Goal: Task Accomplishment & Management: Manage account settings

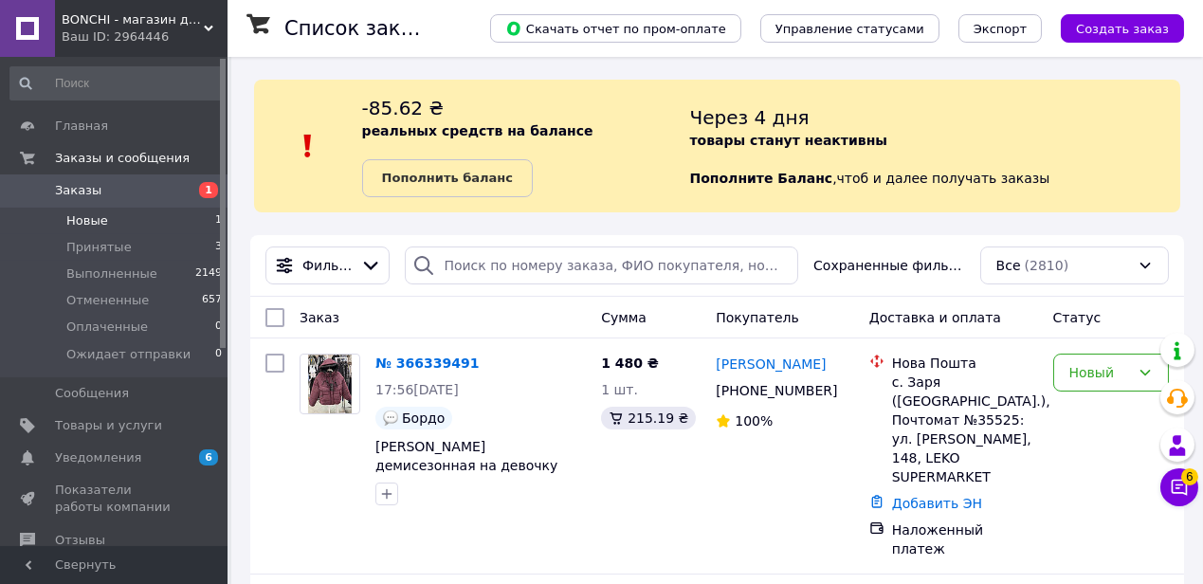
click at [136, 219] on li "Новые 1" at bounding box center [116, 221] width 233 height 27
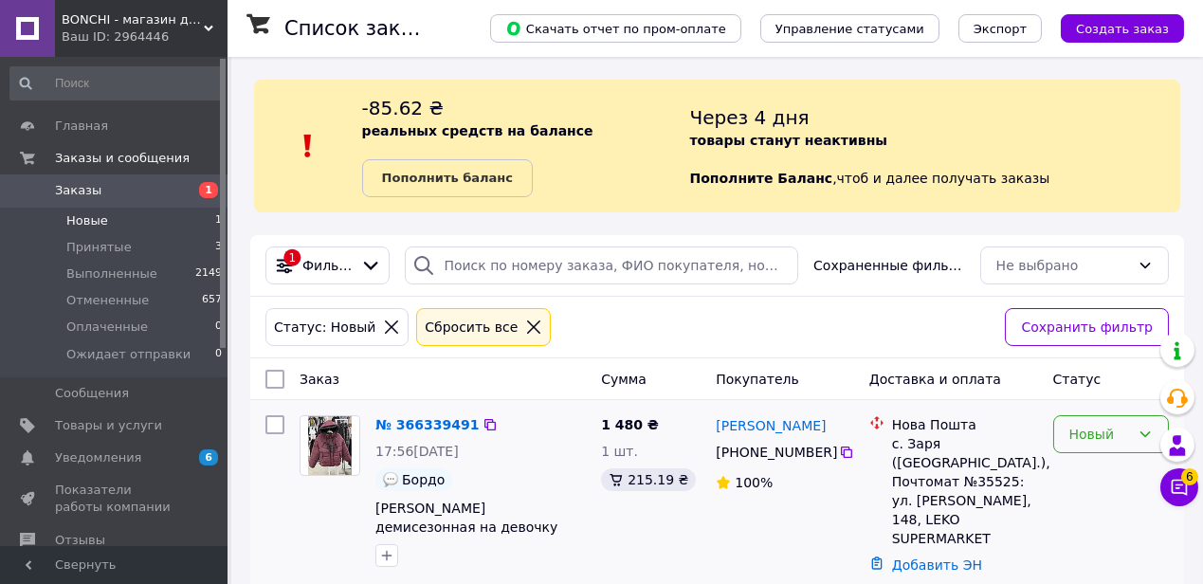
click at [1095, 435] on div "Новый" at bounding box center [1099, 434] width 61 height 21
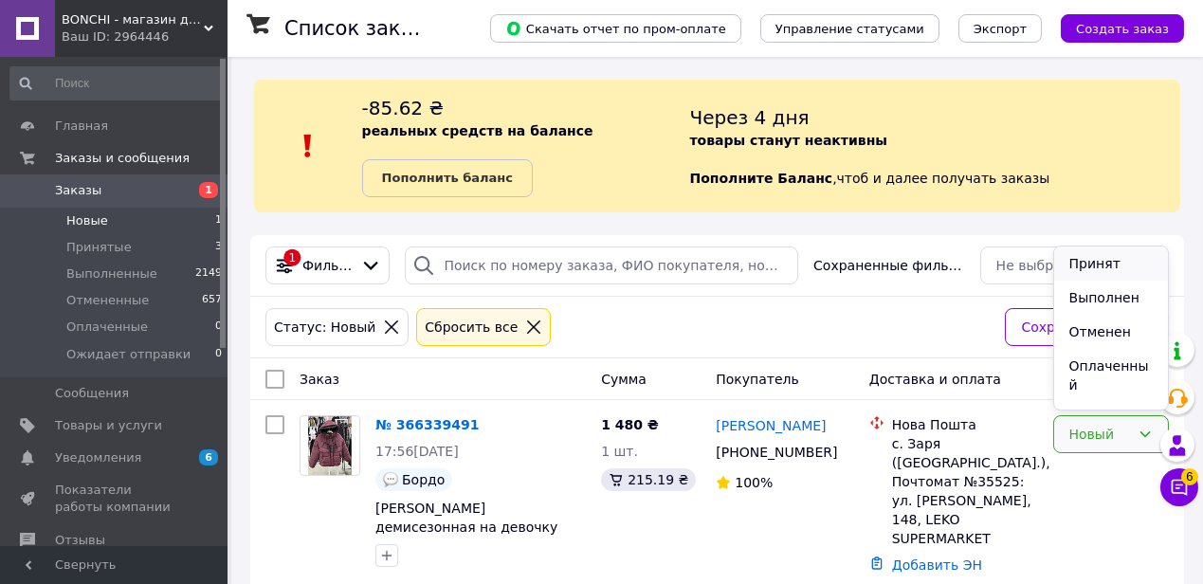
click at [1106, 257] on li "Принят" at bounding box center [1111, 263] width 114 height 34
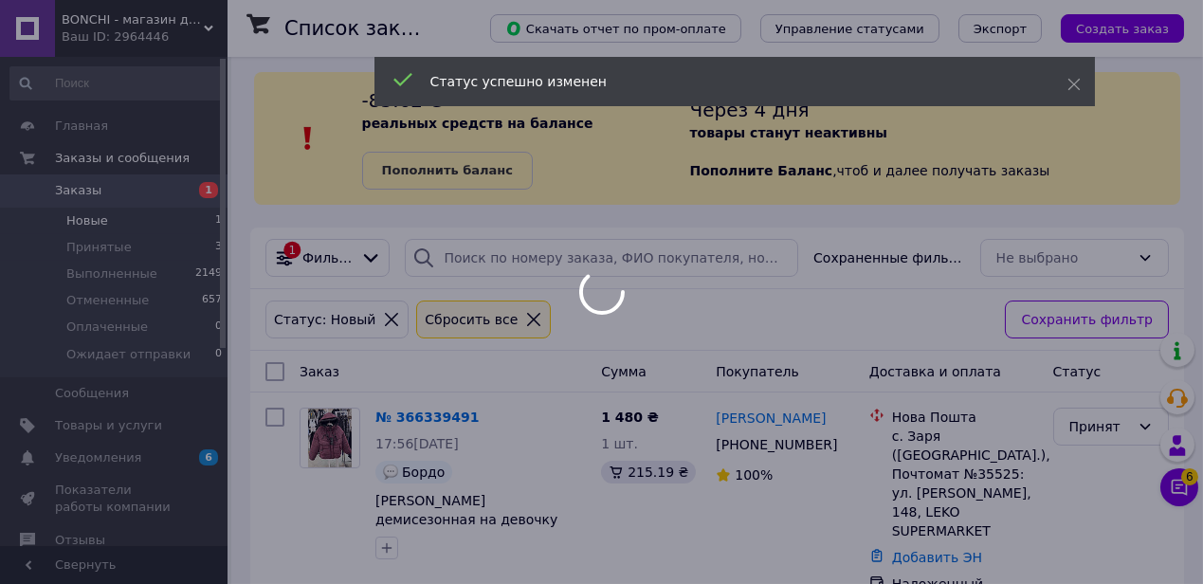
scroll to position [15, 0]
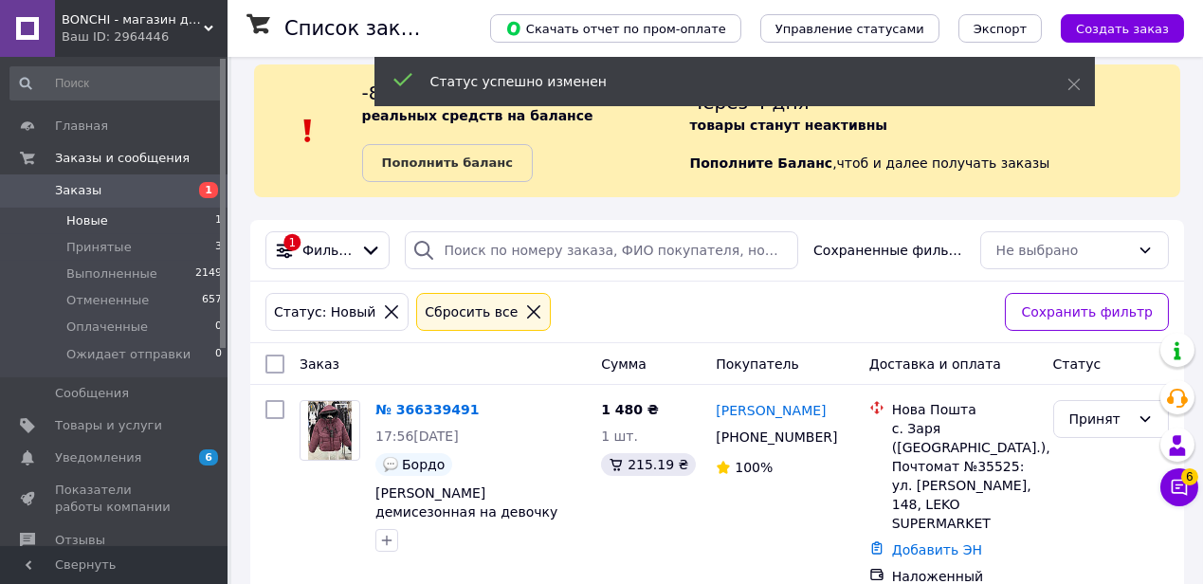
click at [1145, 151] on div "Через 4 дня товары станут неактивны Пополните Баланс ,  чтоб и далее получать з…" at bounding box center [935, 131] width 490 height 102
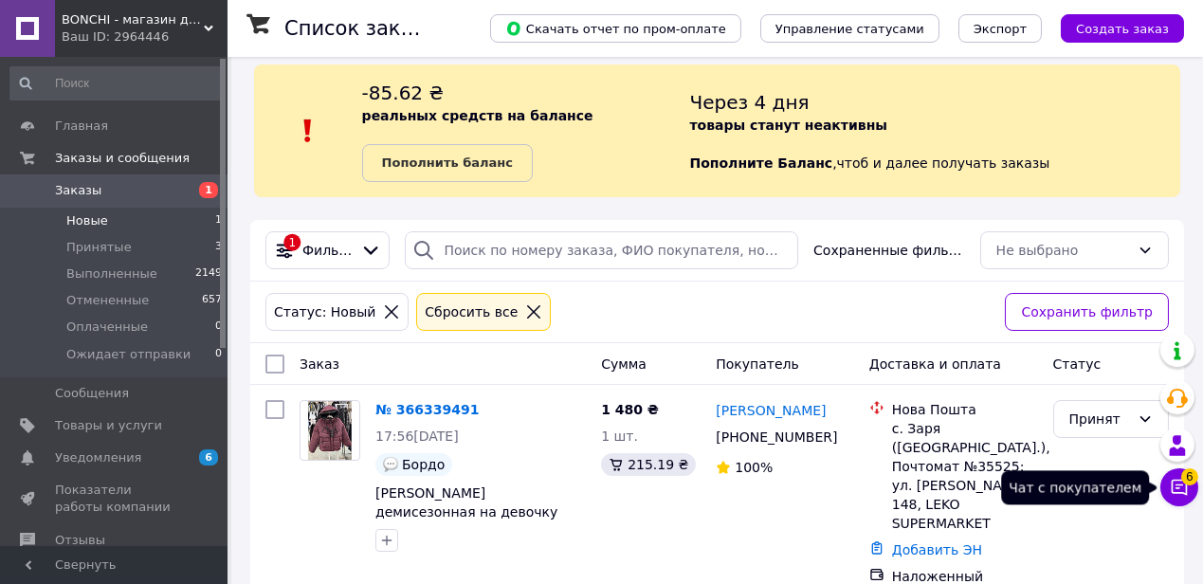
click at [1174, 485] on icon at bounding box center [1178, 487] width 19 height 19
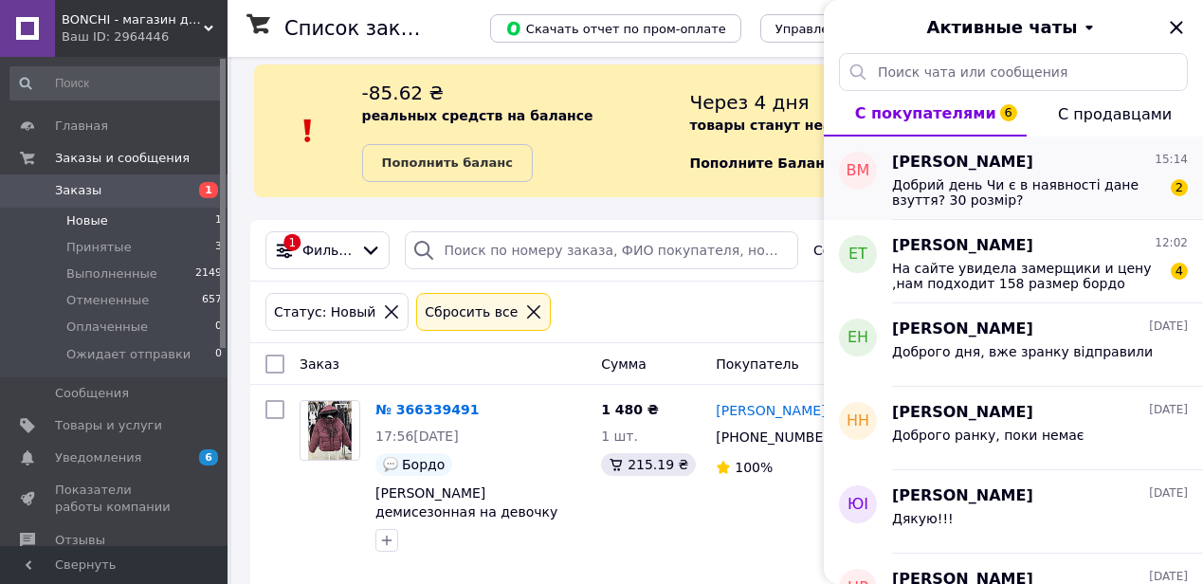
click at [1094, 187] on span "Добрий день Чи є в наявності дане взуття? 30 розмір?" at bounding box center [1026, 192] width 269 height 30
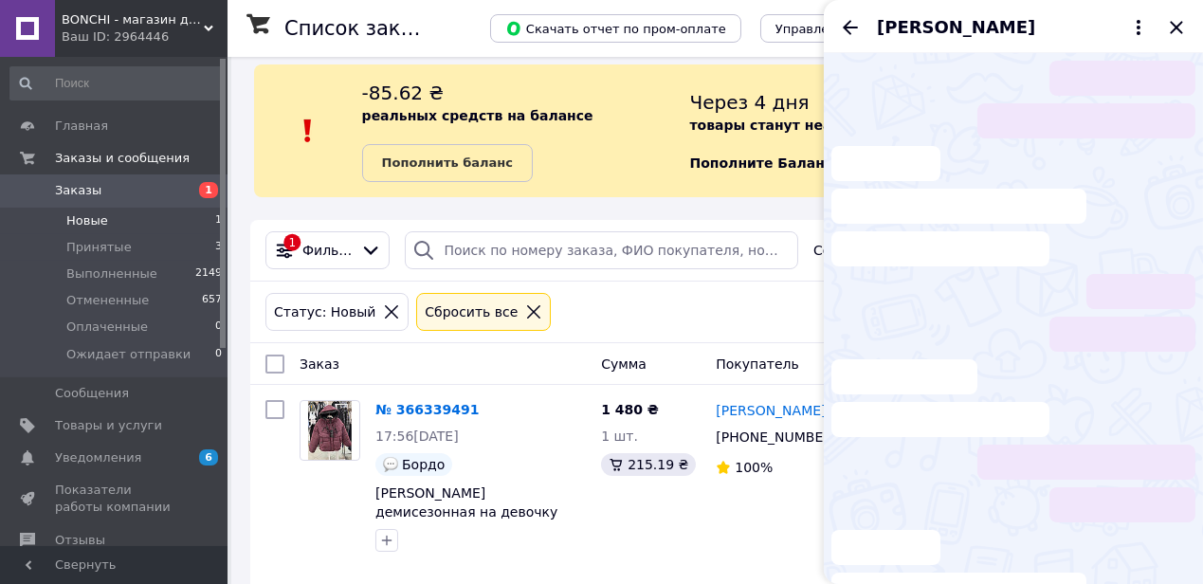
scroll to position [65, 0]
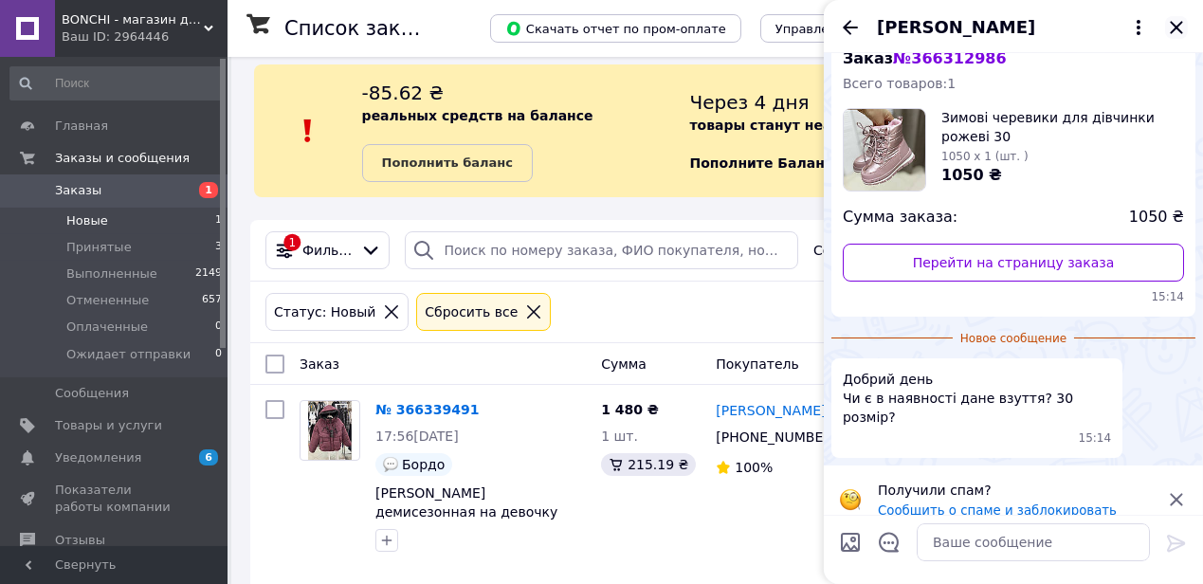
click at [1176, 21] on icon "Закрыть" at bounding box center [1176, 27] width 23 height 23
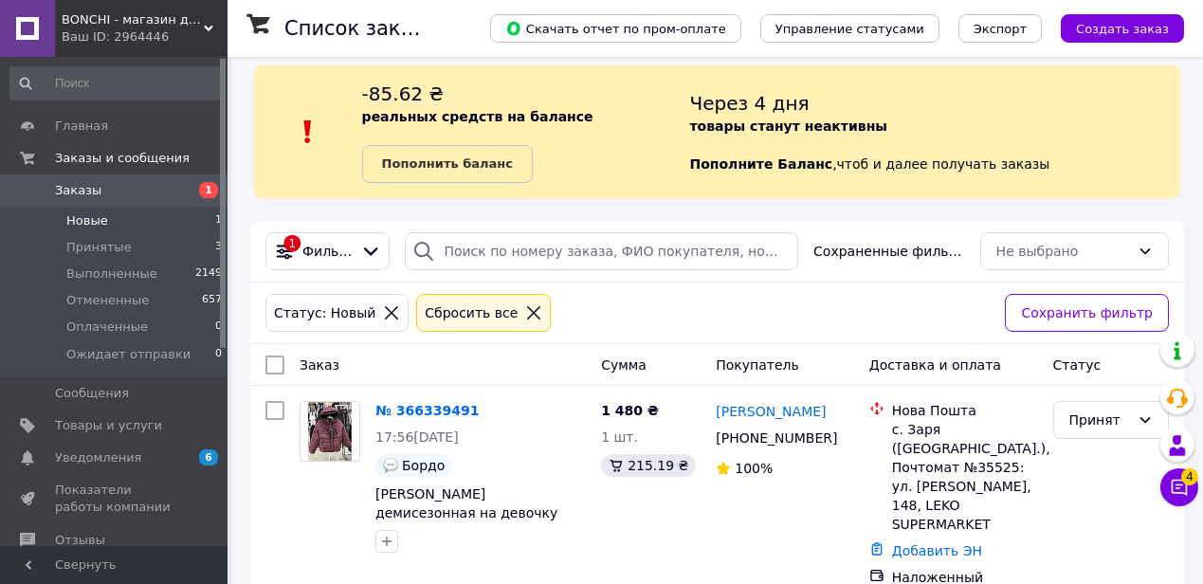
scroll to position [15, 0]
drag, startPoint x: 118, startPoint y: 245, endPoint x: 252, endPoint y: 259, distance: 135.2
click at [119, 244] on span "Принятые" at bounding box center [98, 247] width 65 height 17
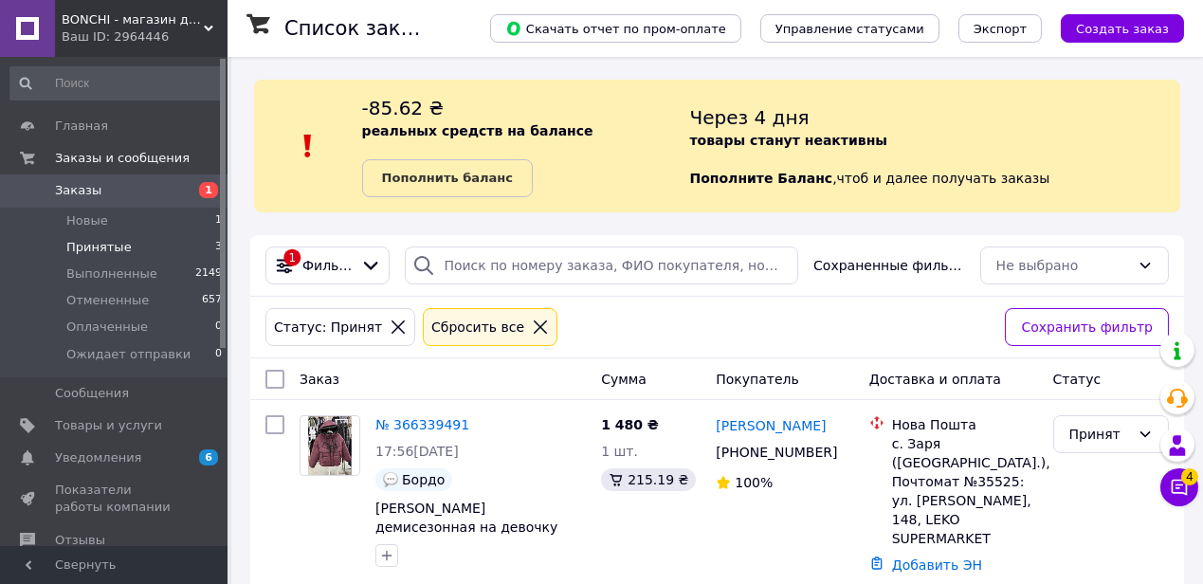
click at [101, 241] on span "Принятые" at bounding box center [98, 247] width 65 height 17
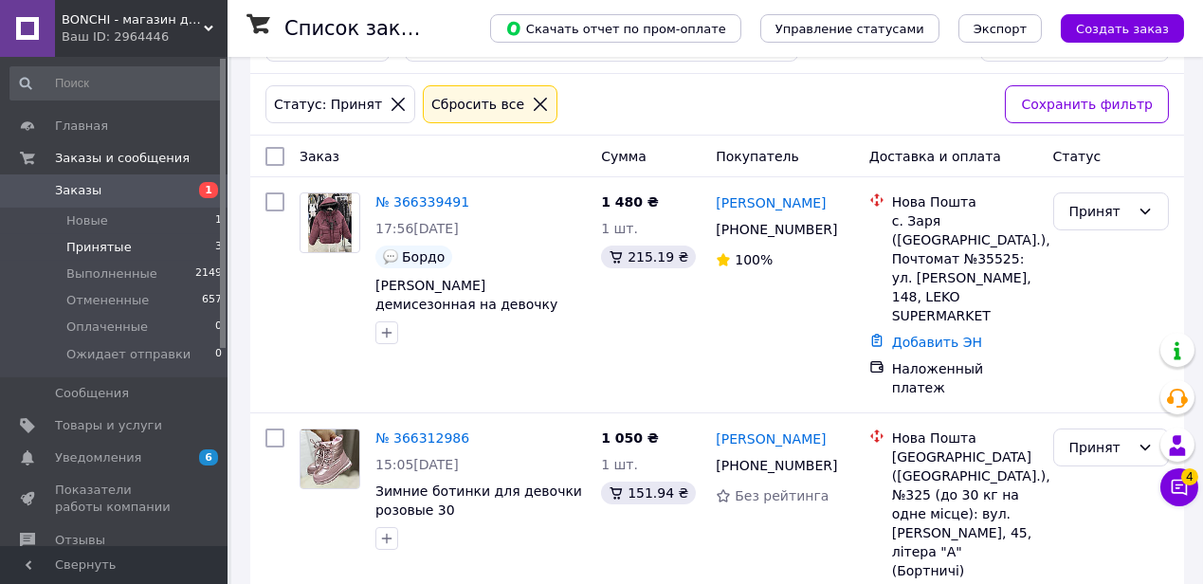
scroll to position [318, 0]
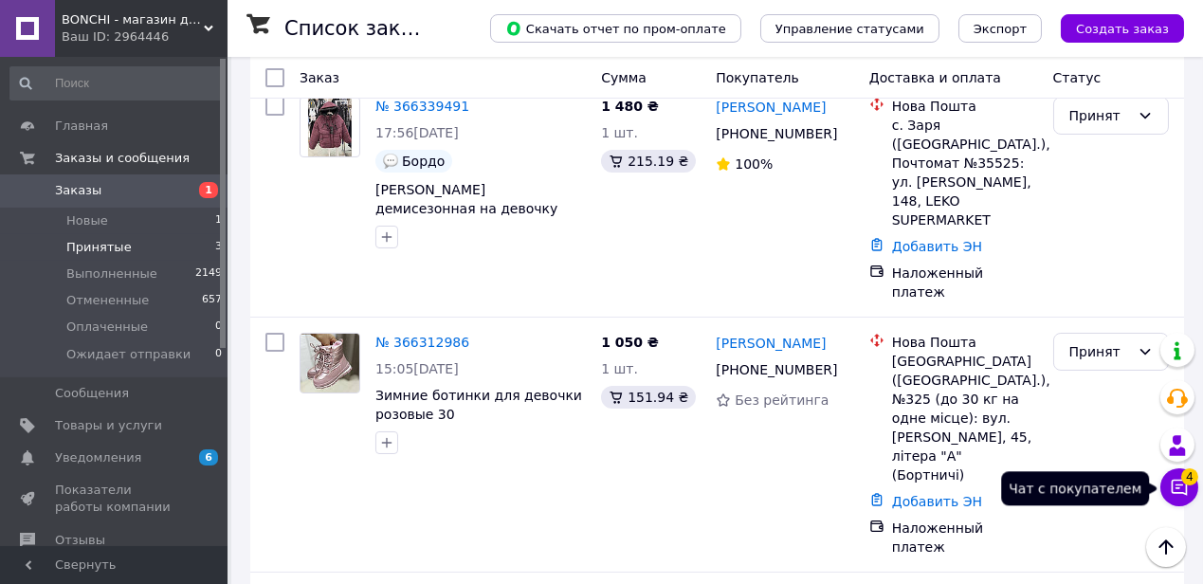
click at [1187, 481] on span "4" at bounding box center [1189, 476] width 17 height 17
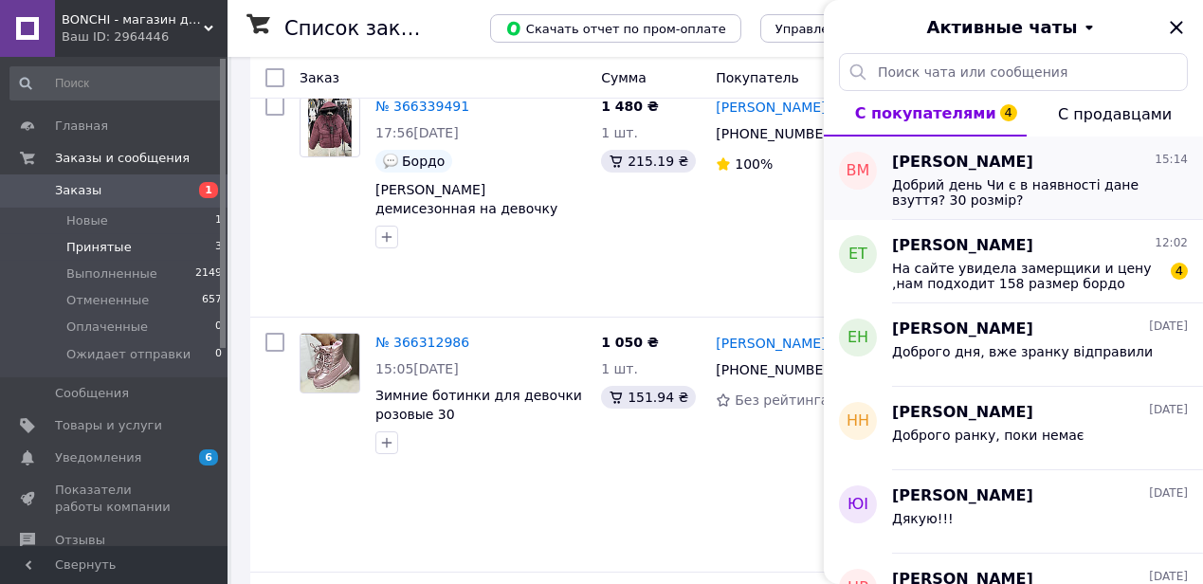
click at [1074, 196] on span "Добрий день Чи є в наявності дане взуття? 30 розмір?" at bounding box center [1026, 192] width 269 height 30
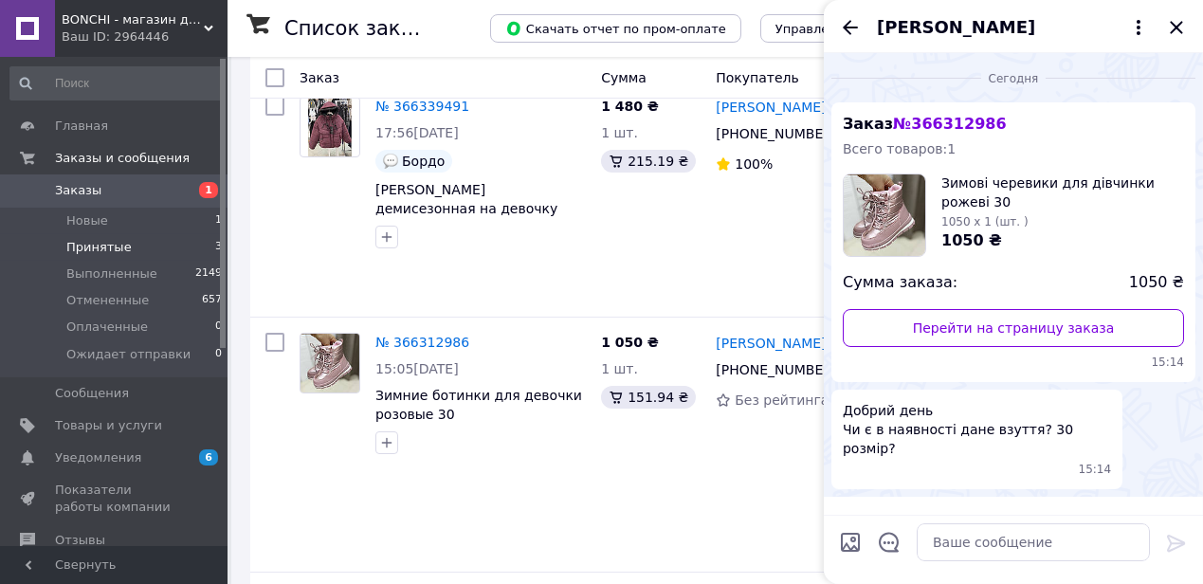
scroll to position [31, 0]
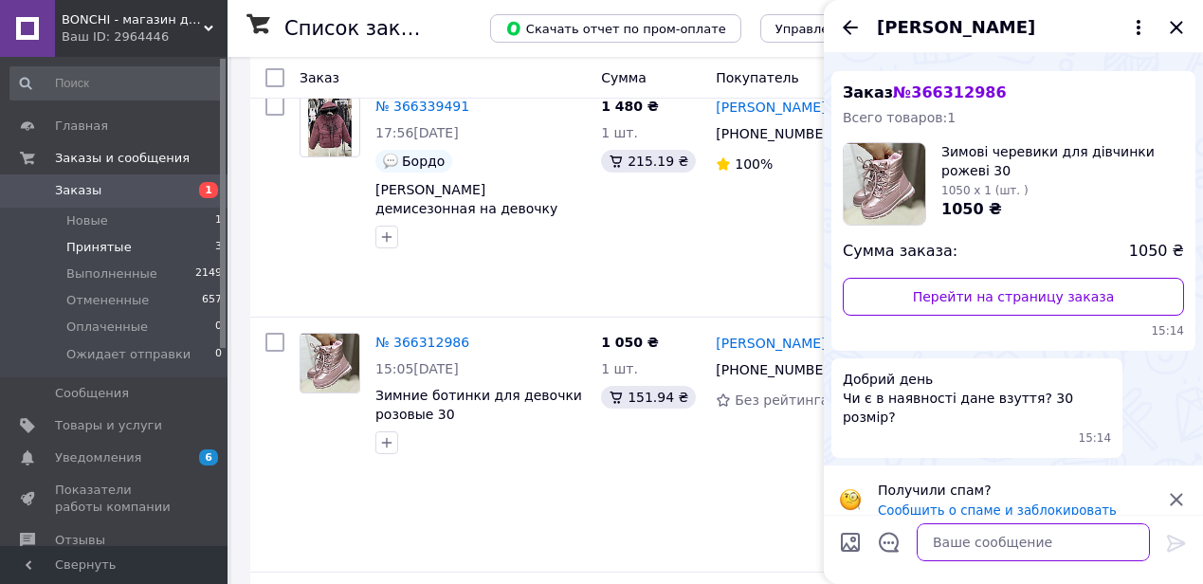
click at [958, 559] on textarea at bounding box center [1032, 542] width 233 height 38
click at [1027, 535] on textarea "Добрий день) Так э" at bounding box center [1013, 542] width 271 height 38
type textarea "Добрий день) Так є"
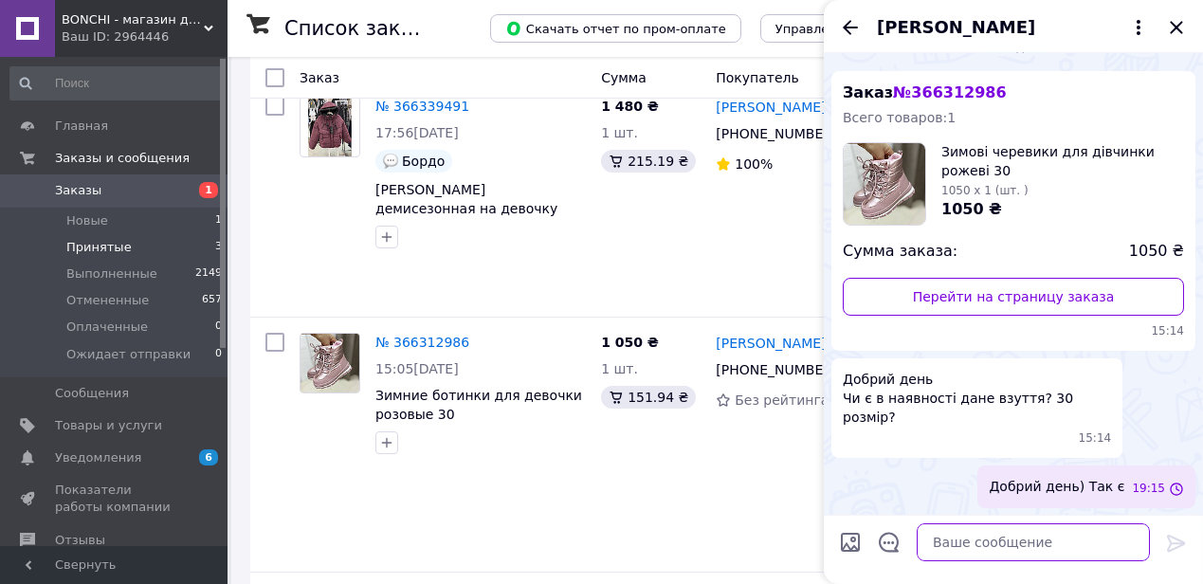
scroll to position [11, 0]
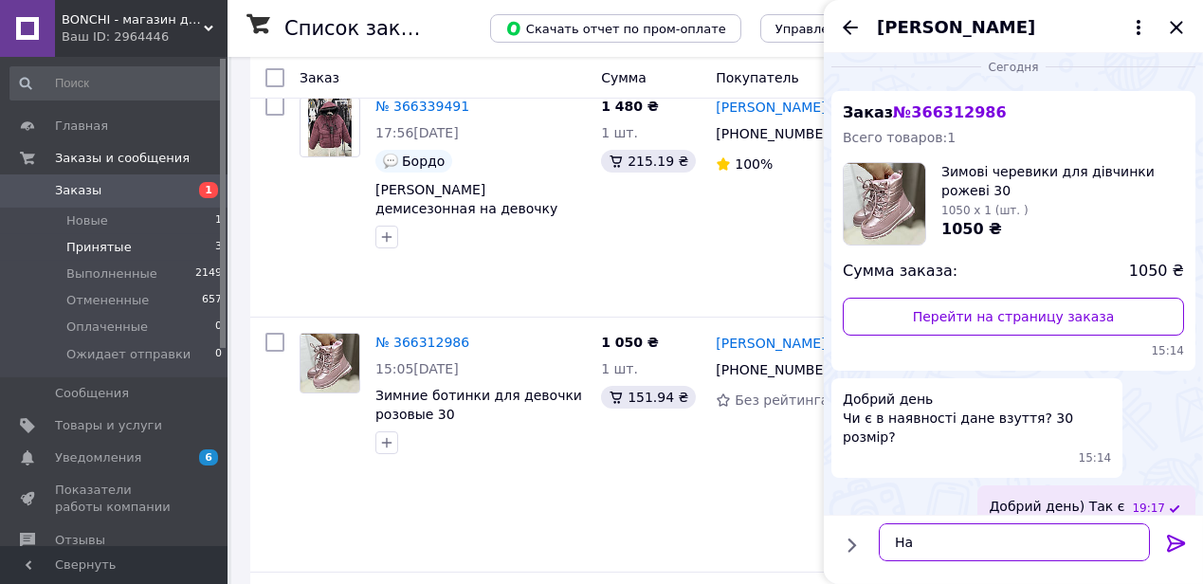
type textarea "Н"
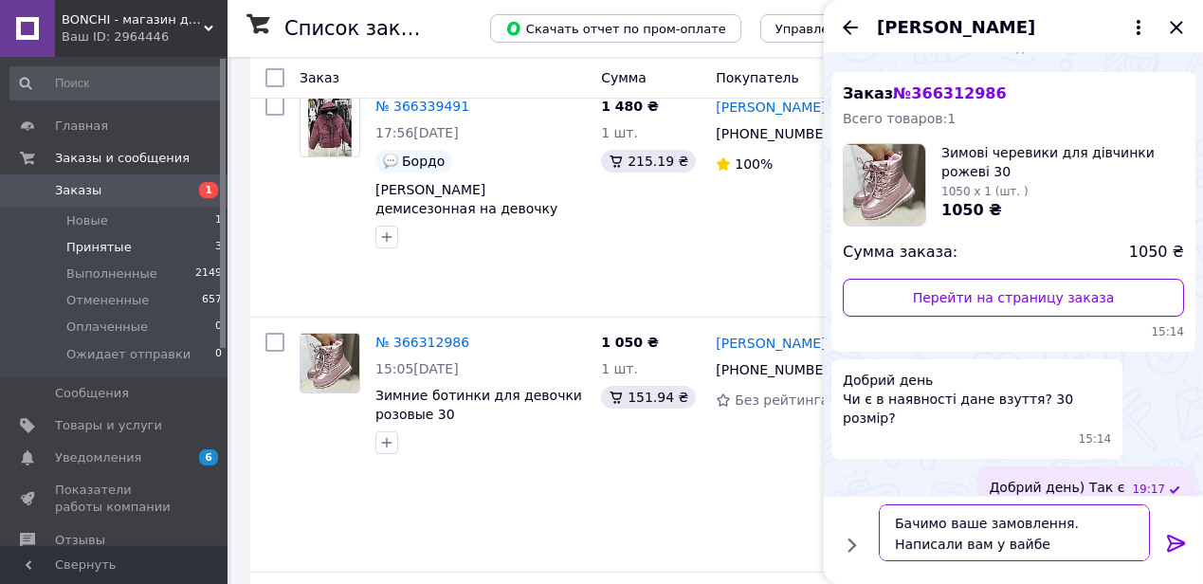
type textarea "Бачимо ваше замовлення. Написали вам у вайбер"
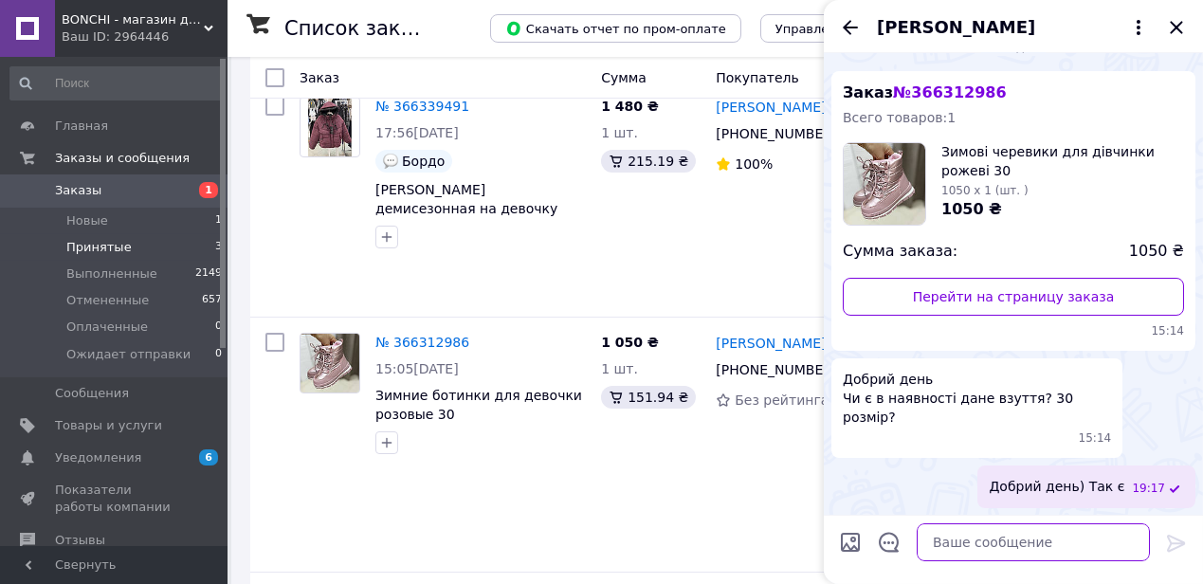
scroll to position [100, 0]
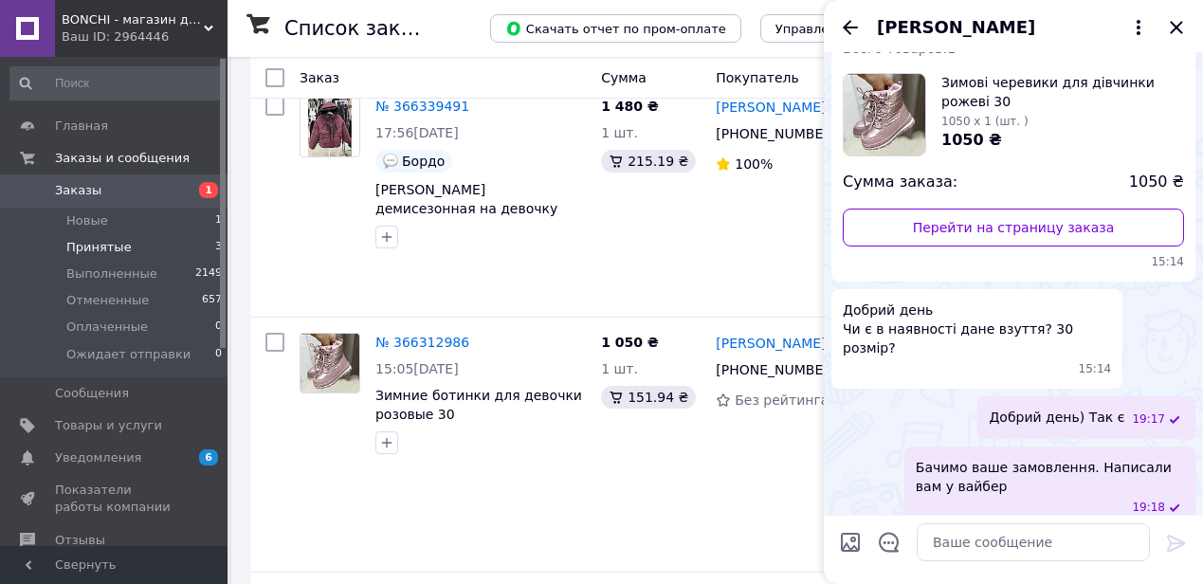
click at [691, 73] on div "Сумма" at bounding box center [650, 78] width 115 height 34
click at [1174, 27] on icon "Закрыть" at bounding box center [1176, 27] width 23 height 23
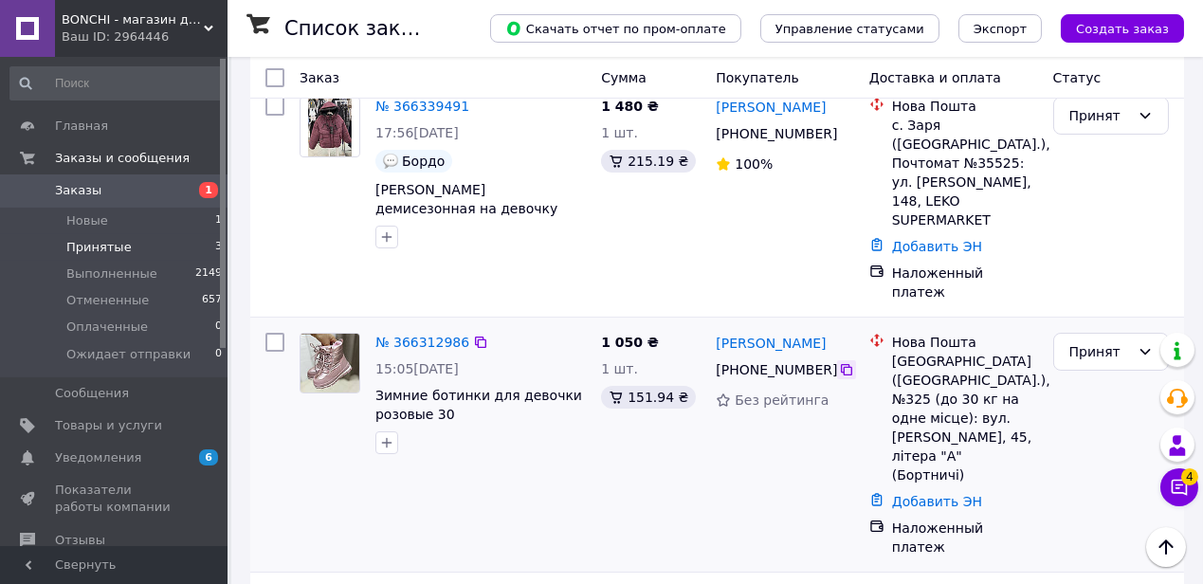
click at [841, 364] on icon at bounding box center [846, 369] width 11 height 11
click at [433, 335] on link "№ 366312986" at bounding box center [422, 342] width 94 height 15
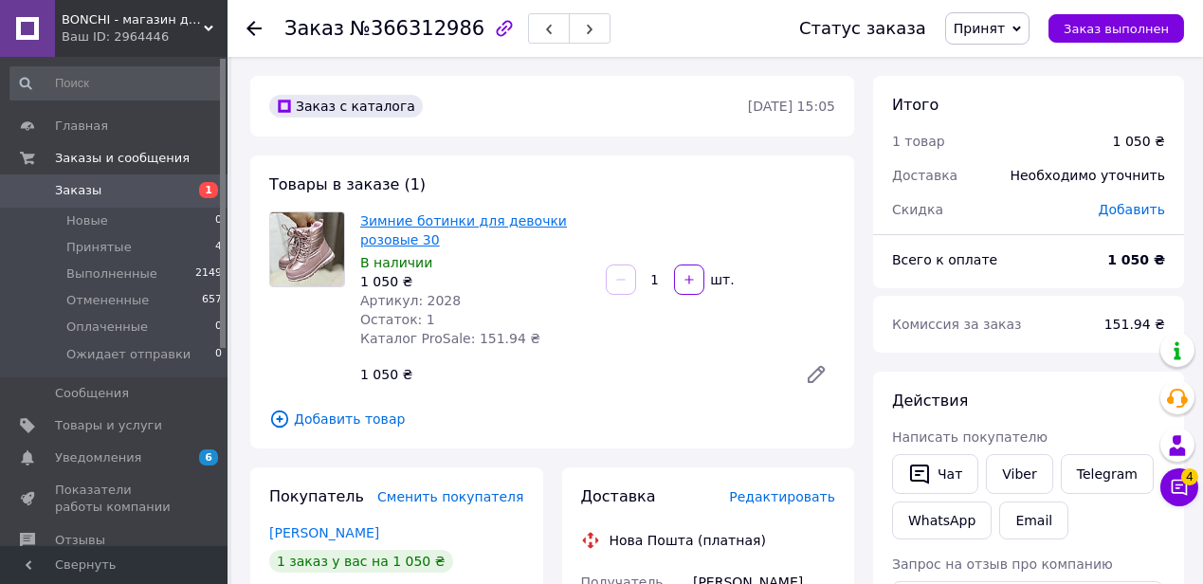
click at [422, 225] on link "Зимние ботинки для девочки розовые 30" at bounding box center [463, 230] width 207 height 34
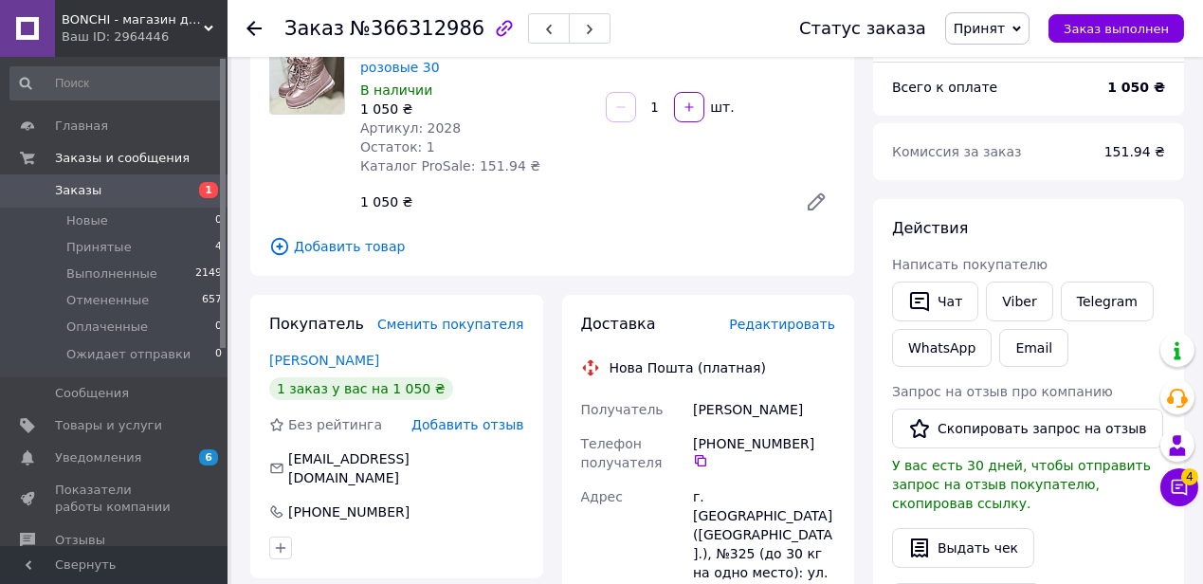
scroll to position [85, 0]
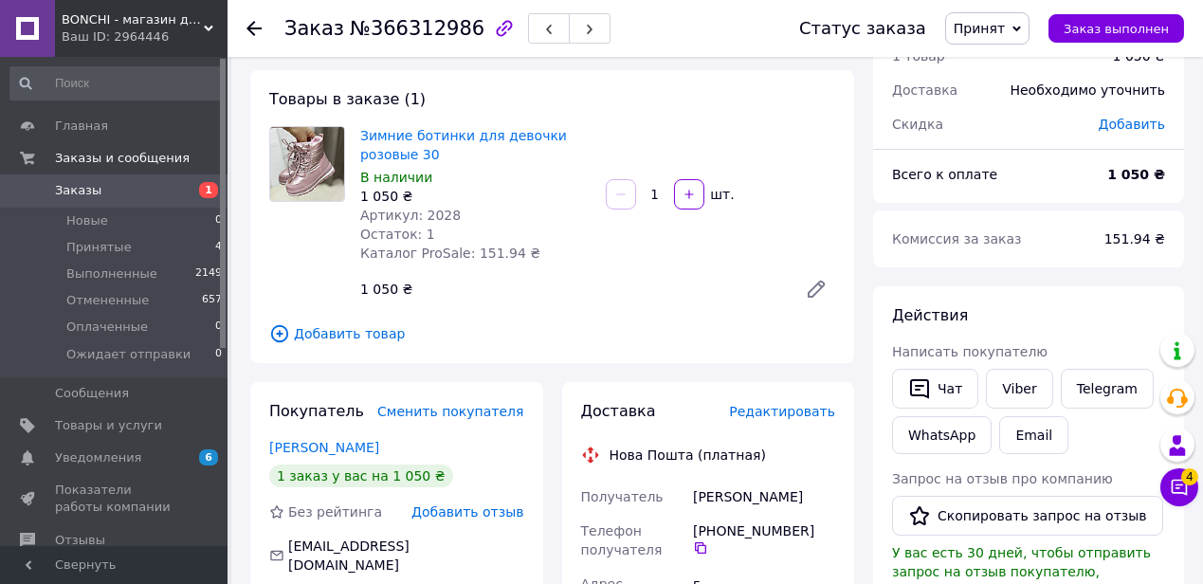
click at [261, 289] on div "Товары в заказе (1) Зимние ботинки для девочки розовые 30 В наличии 1 050 ₴ Арт…" at bounding box center [552, 216] width 604 height 293
click at [98, 246] on span "Принятые" at bounding box center [98, 247] width 65 height 17
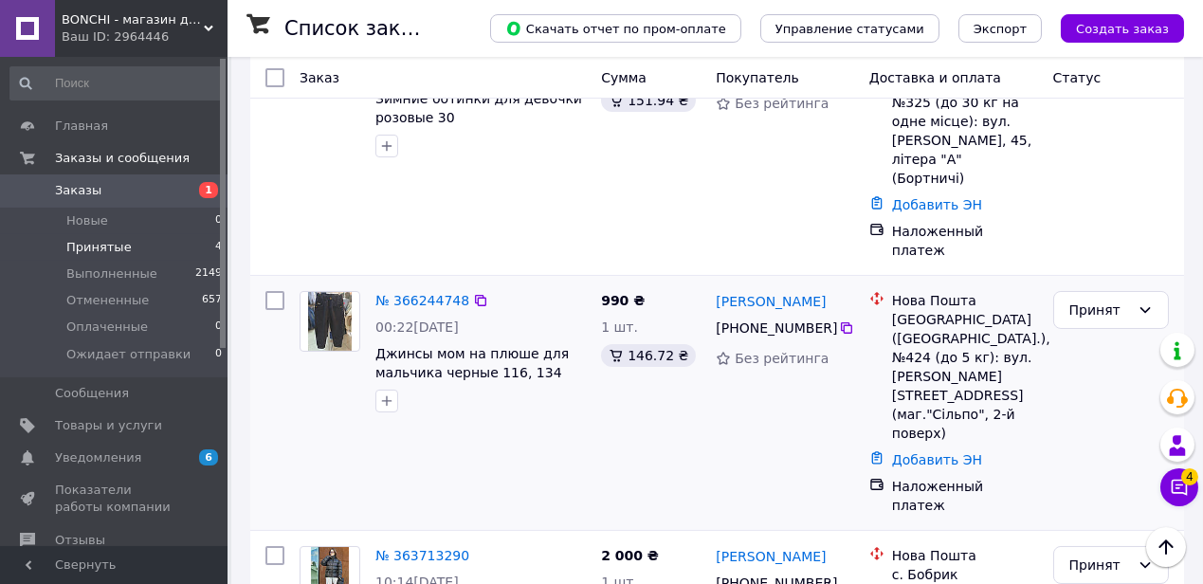
scroll to position [616, 0]
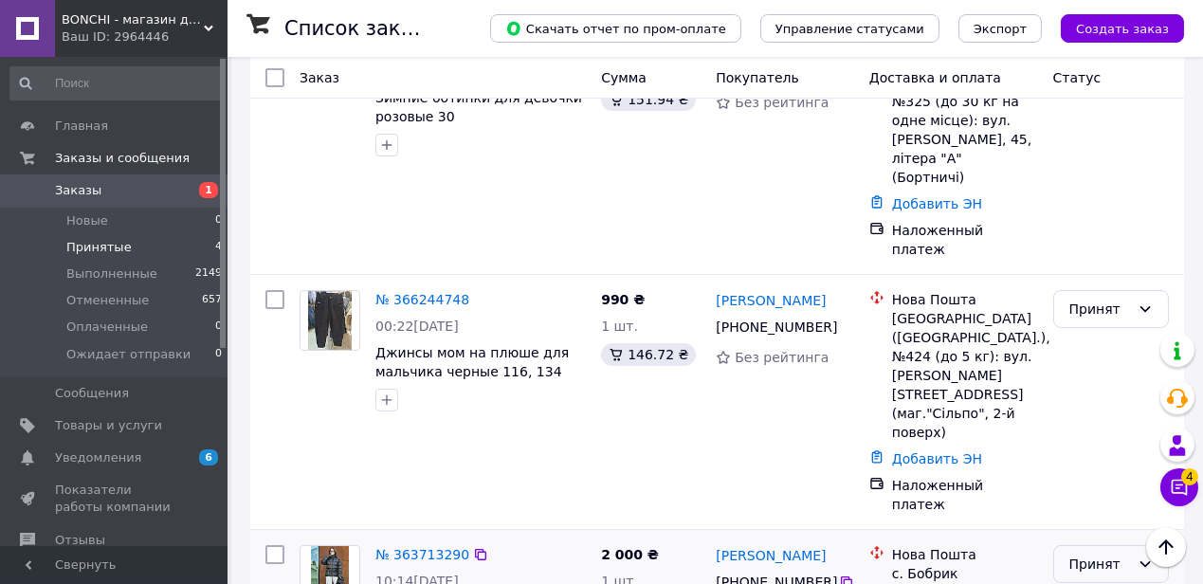
click at [1102, 553] on div "Принят" at bounding box center [1099, 563] width 61 height 21
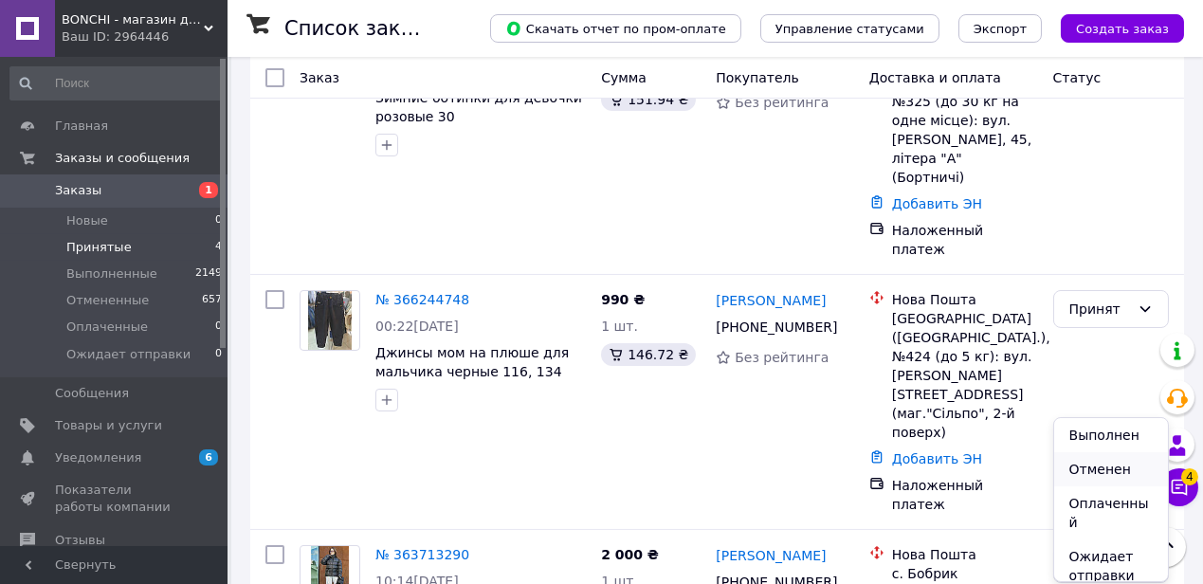
click at [1102, 470] on li "Отменен" at bounding box center [1111, 469] width 114 height 34
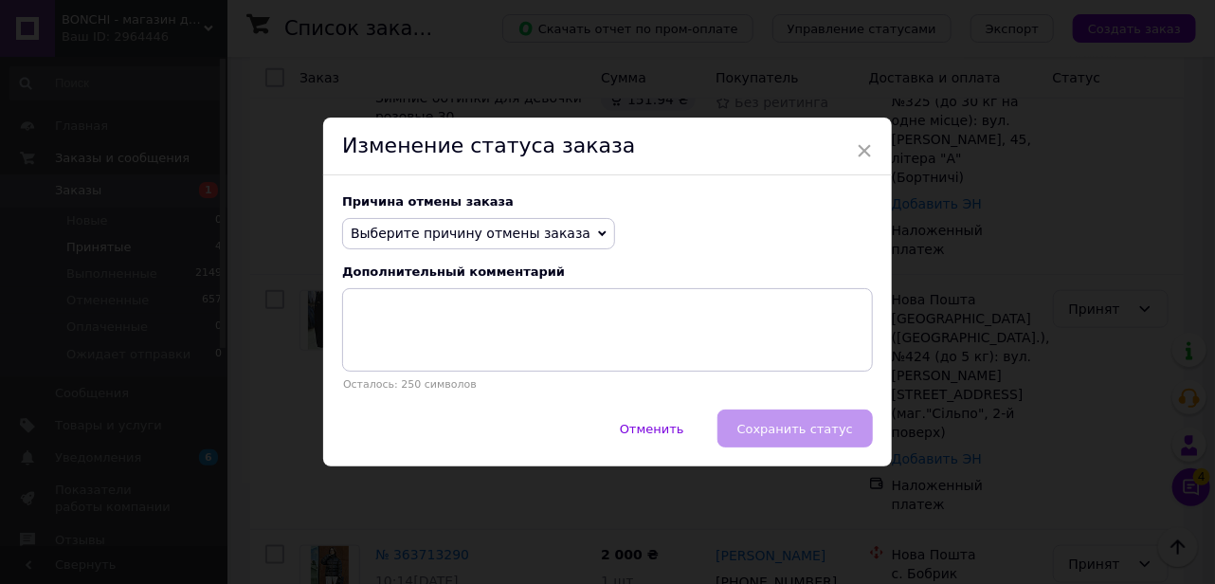
click at [524, 230] on span "Выберите причину отмены заказа" at bounding box center [471, 233] width 240 height 15
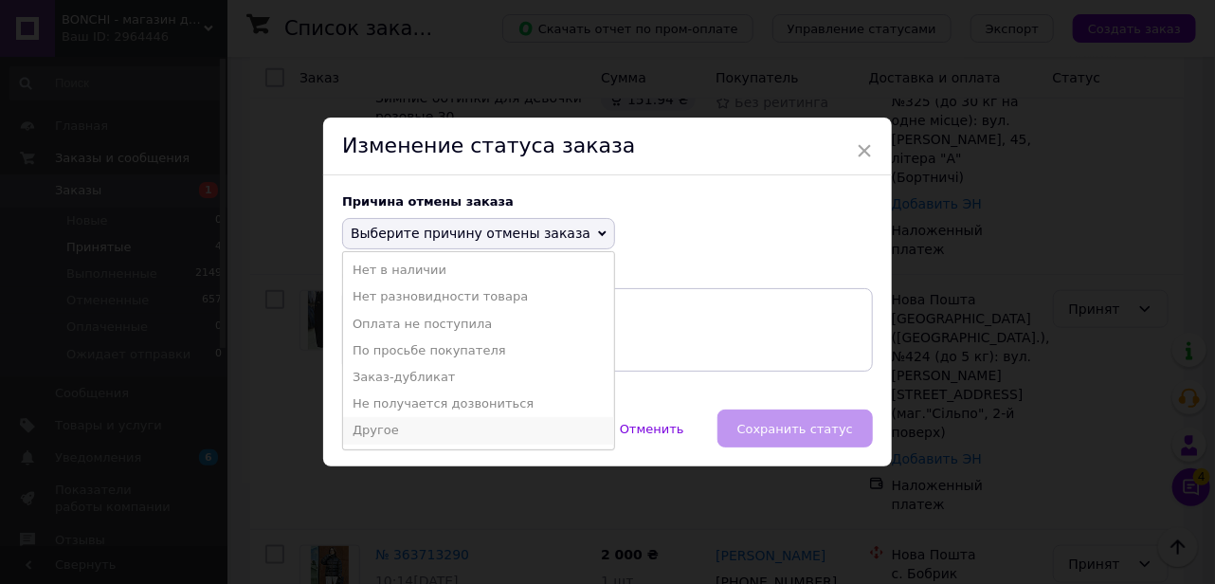
click at [369, 438] on li "Другое" at bounding box center [478, 430] width 271 height 27
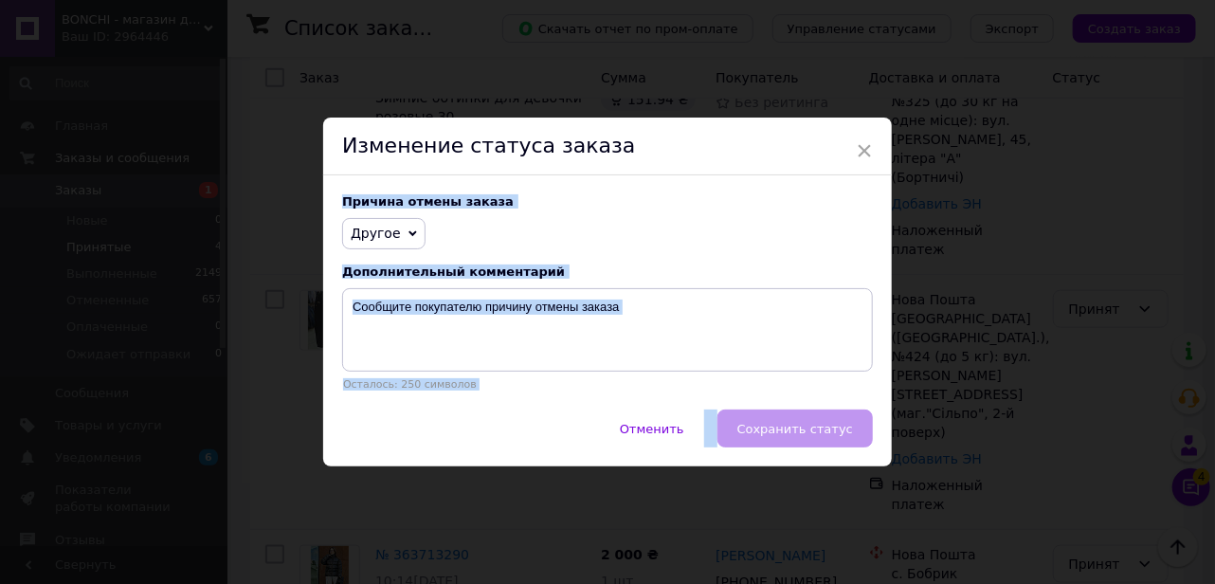
drag, startPoint x: 681, startPoint y: 132, endPoint x: 763, endPoint y: 478, distance: 355.4
click at [763, 478] on div "× Изменение статуса заказа Причина отмены заказа Другое Нет в наличии Нет разно…" at bounding box center [607, 292] width 1215 height 584
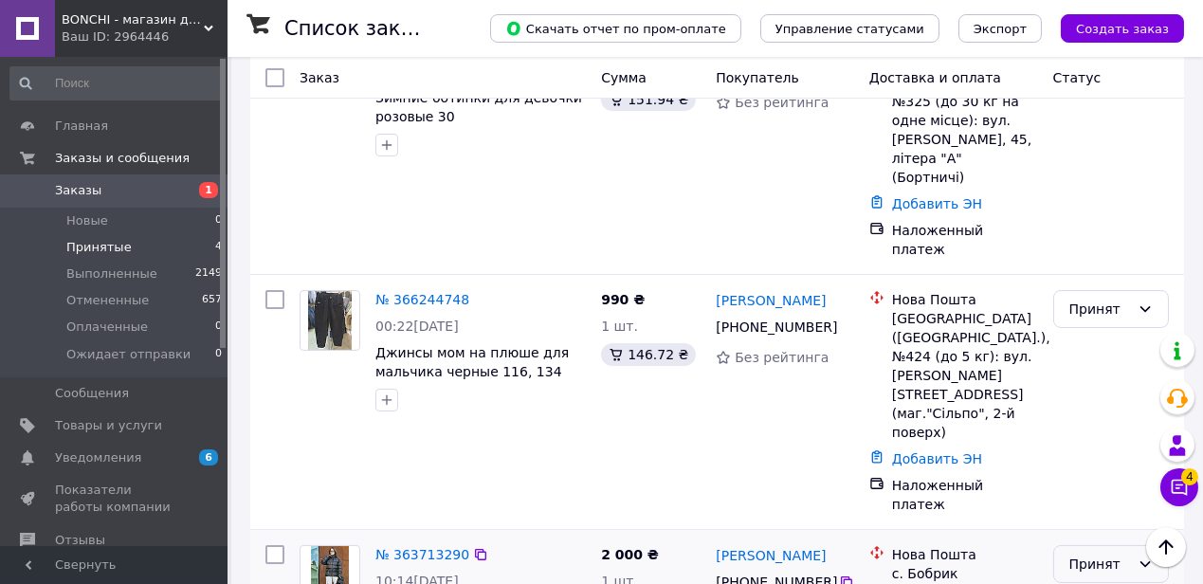
click at [1120, 545] on div "Принят" at bounding box center [1111, 564] width 116 height 38
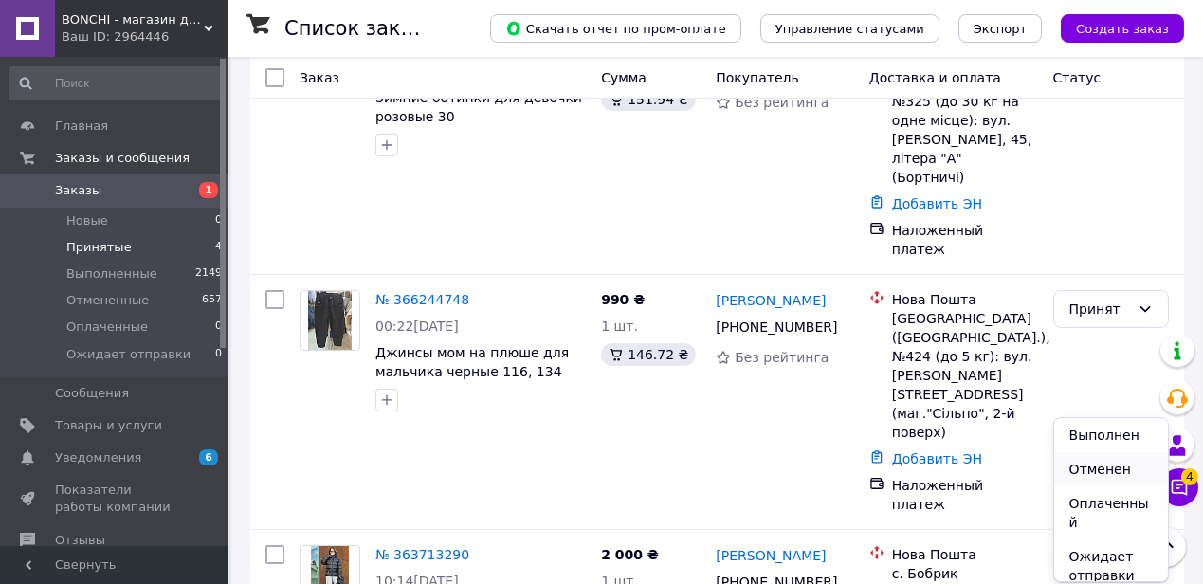
click at [1096, 466] on li "Отменен" at bounding box center [1111, 469] width 114 height 34
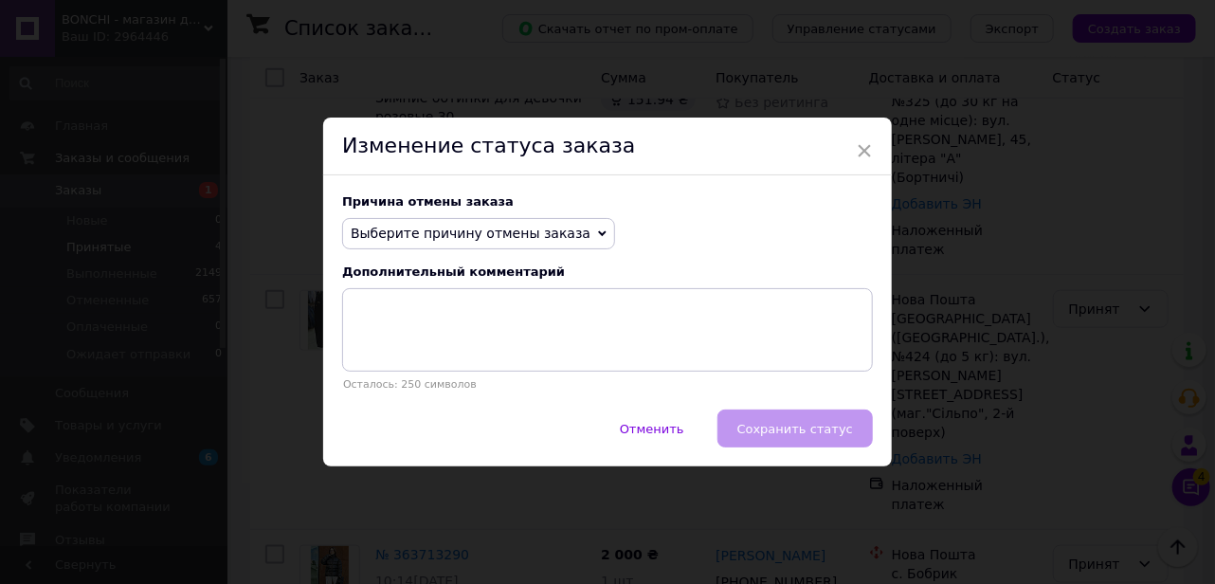
click at [524, 224] on span "Выберите причину отмены заказа" at bounding box center [478, 234] width 273 height 32
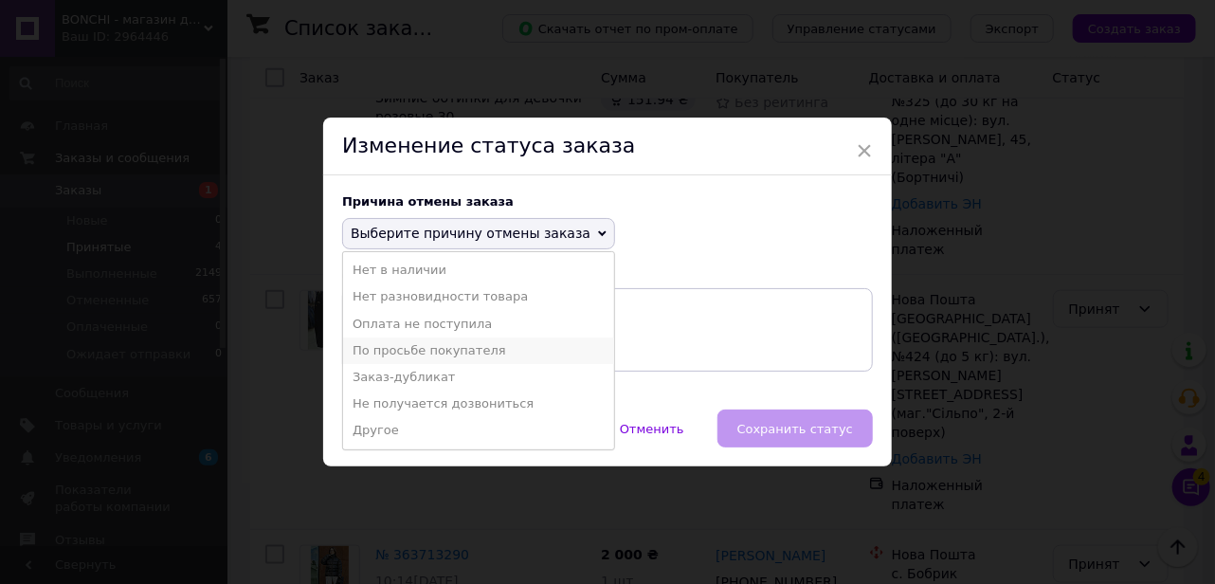
click at [477, 355] on li "По просьбе покупателя" at bounding box center [478, 350] width 271 height 27
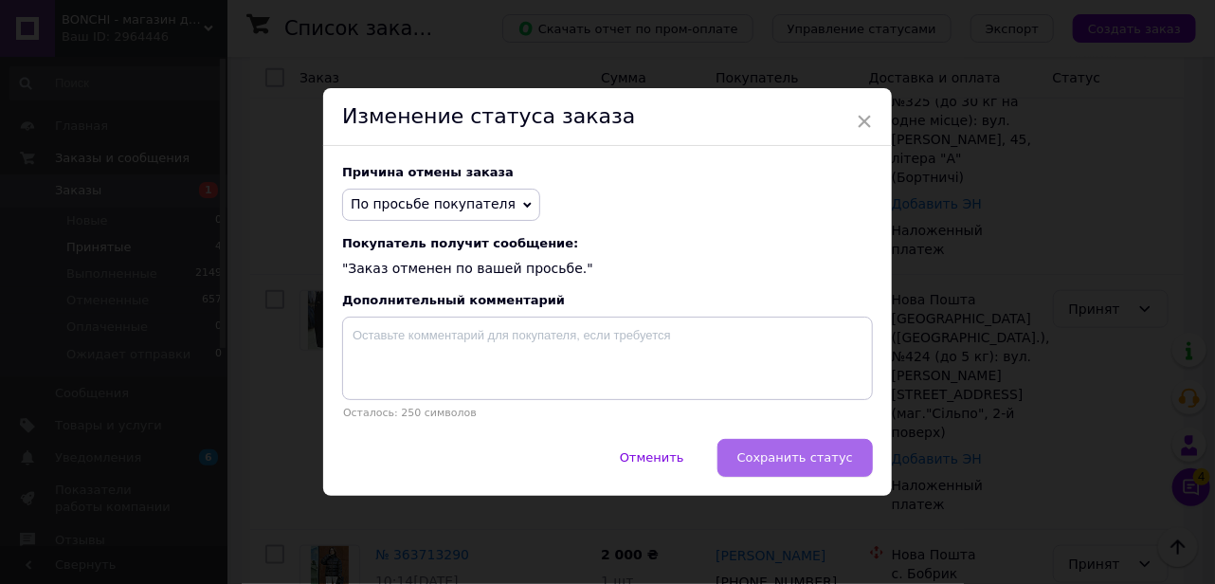
click at [823, 453] on span "Сохранить статус" at bounding box center [795, 457] width 116 height 14
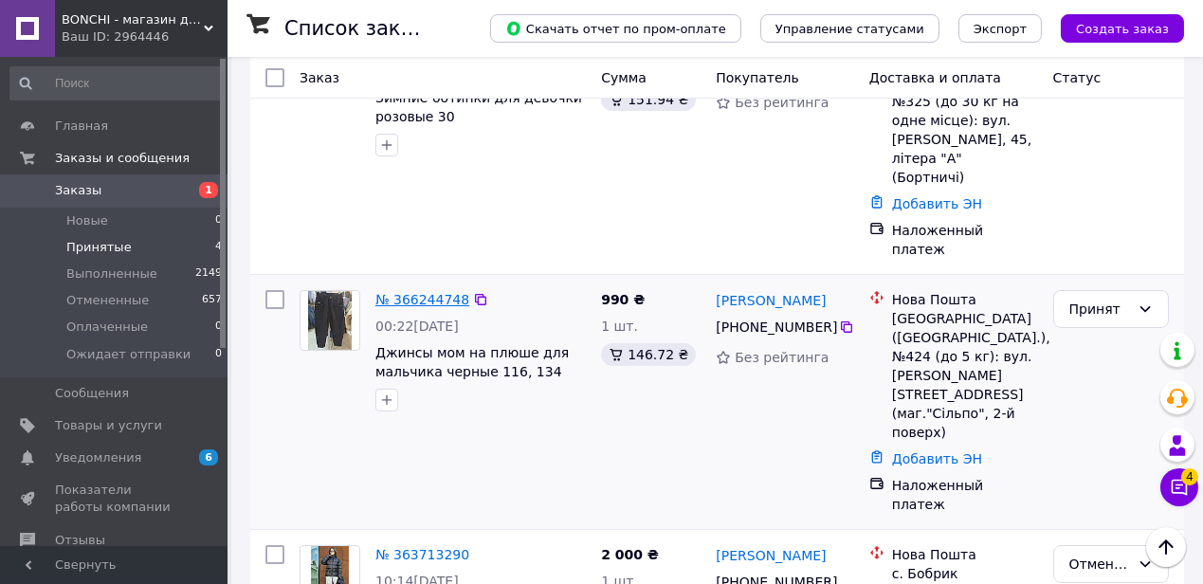
click at [427, 292] on link "№ 366244748" at bounding box center [422, 299] width 94 height 15
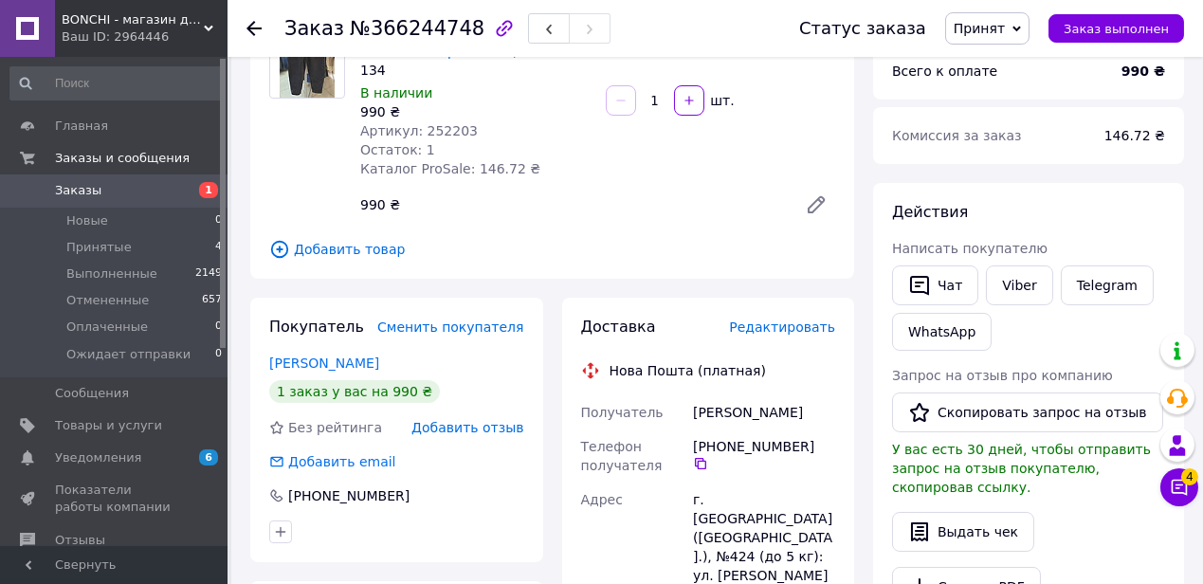
scroll to position [100, 0]
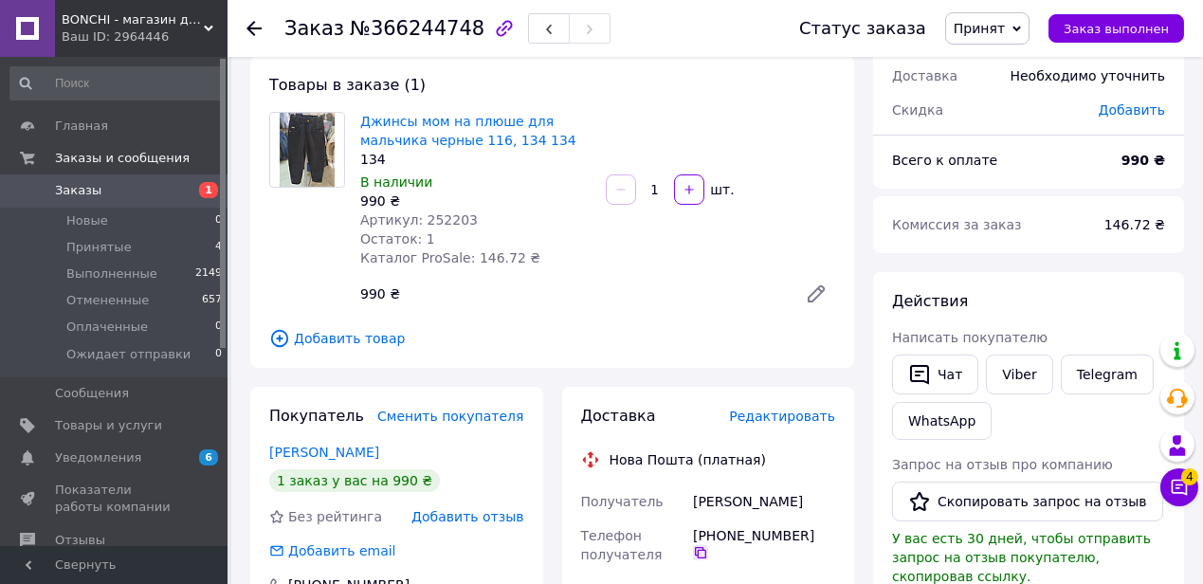
click at [708, 545] on icon at bounding box center [700, 552] width 15 height 15
drag, startPoint x: 248, startPoint y: 164, endPoint x: 300, endPoint y: 120, distance: 67.9
click at [412, 128] on link "Джинсы мом на плюше для мальчика черные 116, 134 134" at bounding box center [468, 131] width 216 height 34
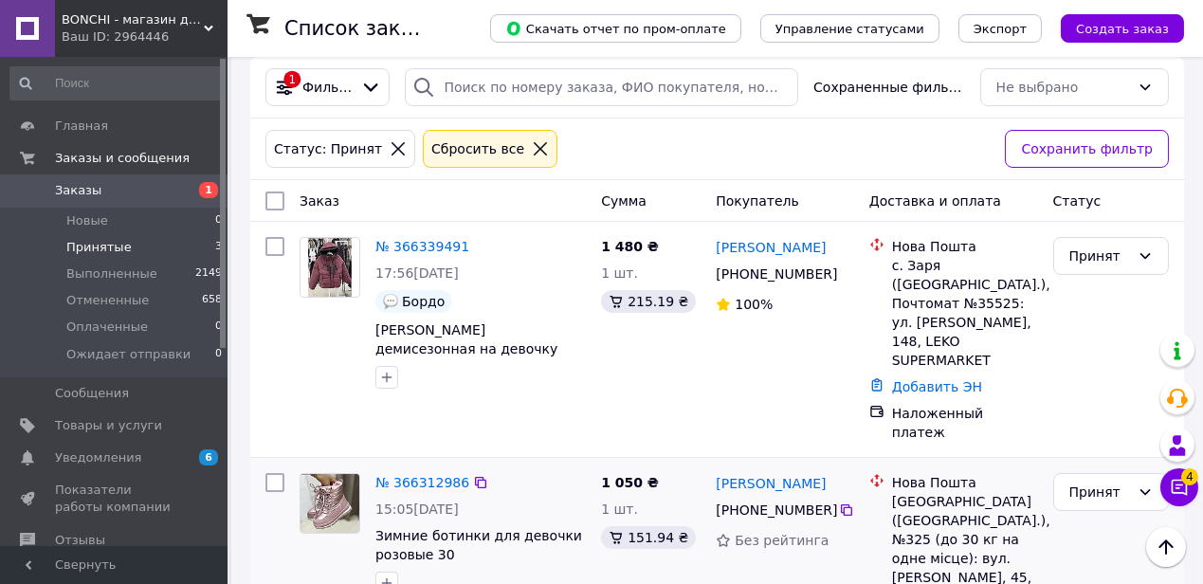
scroll to position [172, 0]
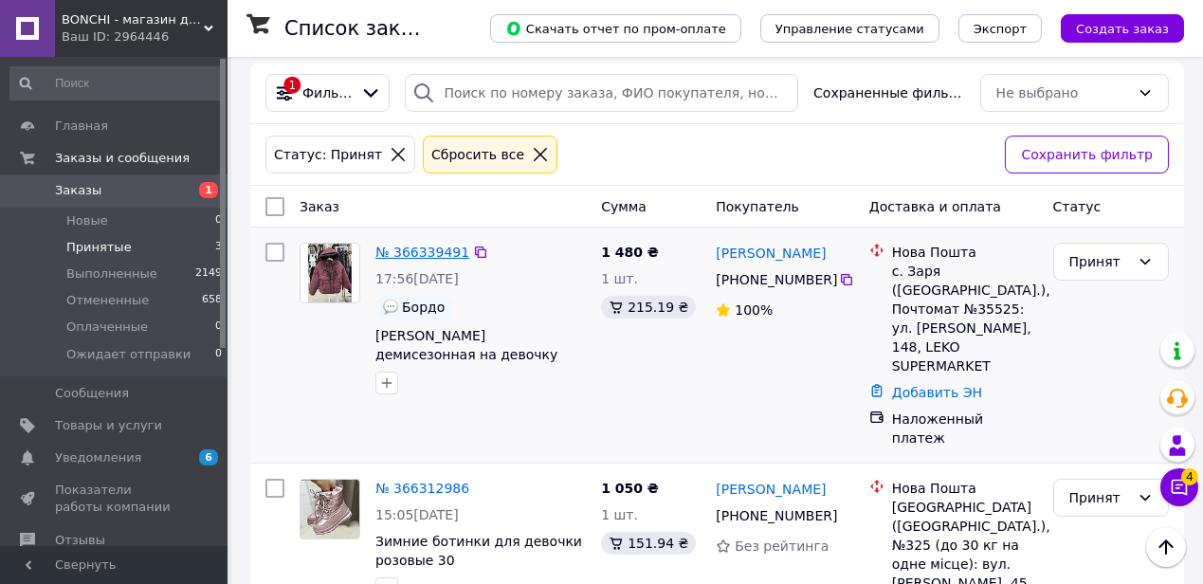
click at [410, 251] on link "№ 366339491" at bounding box center [422, 251] width 94 height 15
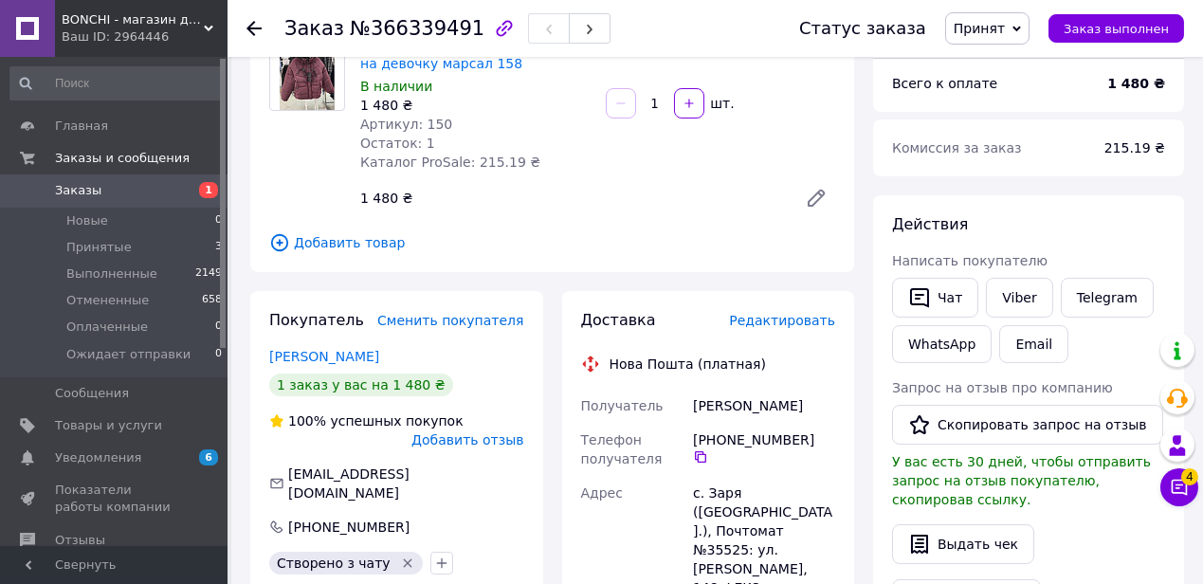
scroll to position [85, 0]
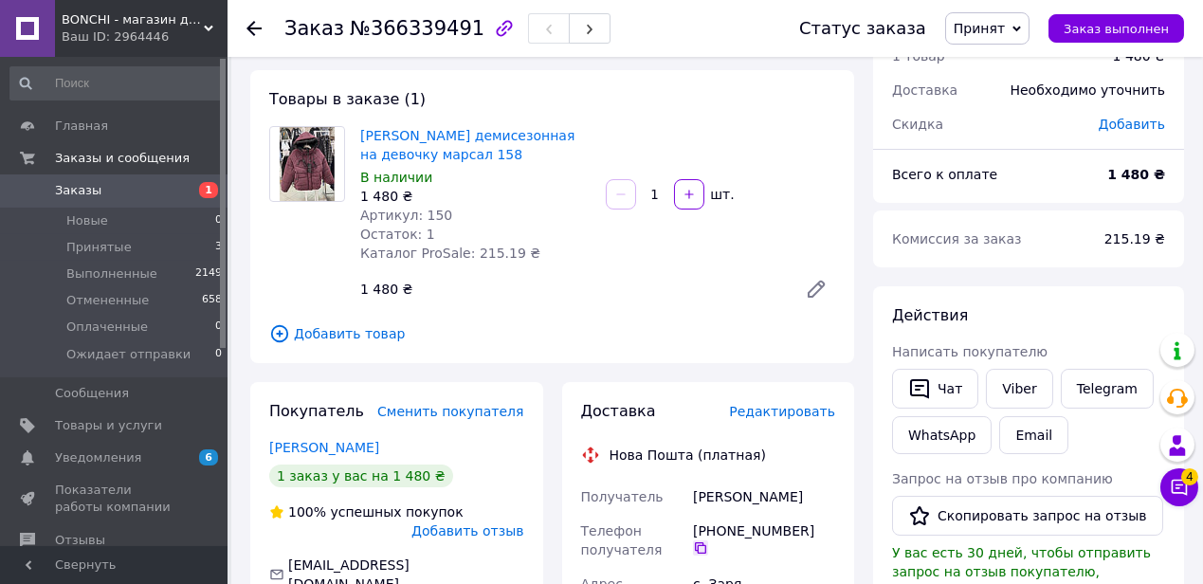
click at [708, 540] on icon at bounding box center [700, 547] width 15 height 15
drag, startPoint x: 503, startPoint y: 154, endPoint x: 356, endPoint y: 132, distance: 148.5
click at [356, 132] on div "Куртка демисезонная на девочку марсал 158 В наличии 1 480 ₴ Артикул: 150 Остато…" at bounding box center [475, 194] width 245 height 144
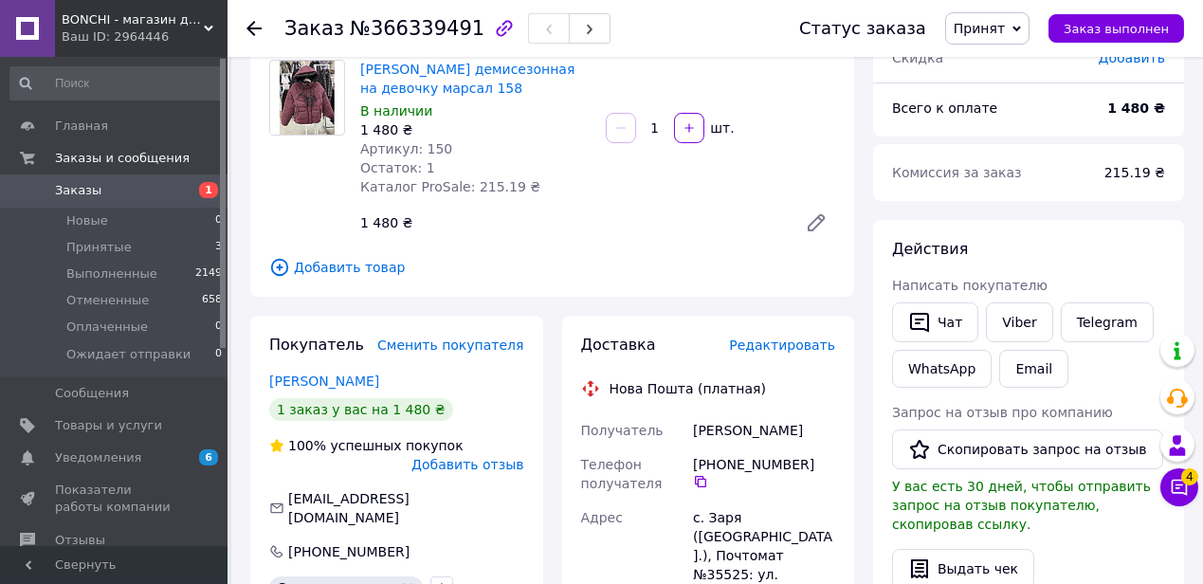
scroll to position [0, 0]
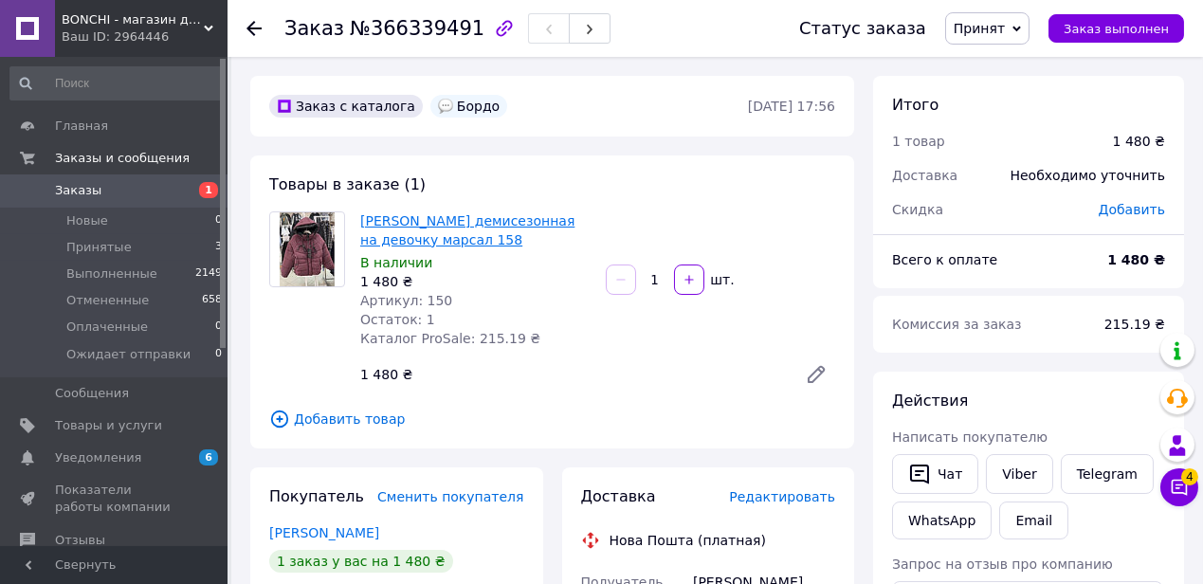
click at [450, 221] on link "[PERSON_NAME] демисезонная на девочку марсал 158" at bounding box center [467, 230] width 214 height 34
